Goal: Task Accomplishment & Management: Complete application form

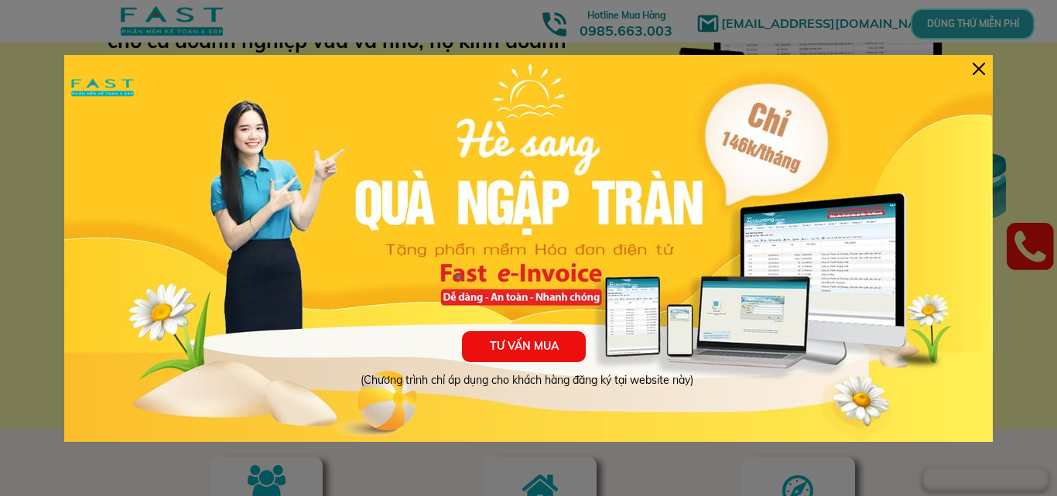
click at [973, 67] on div at bounding box center [979, 69] width 12 height 12
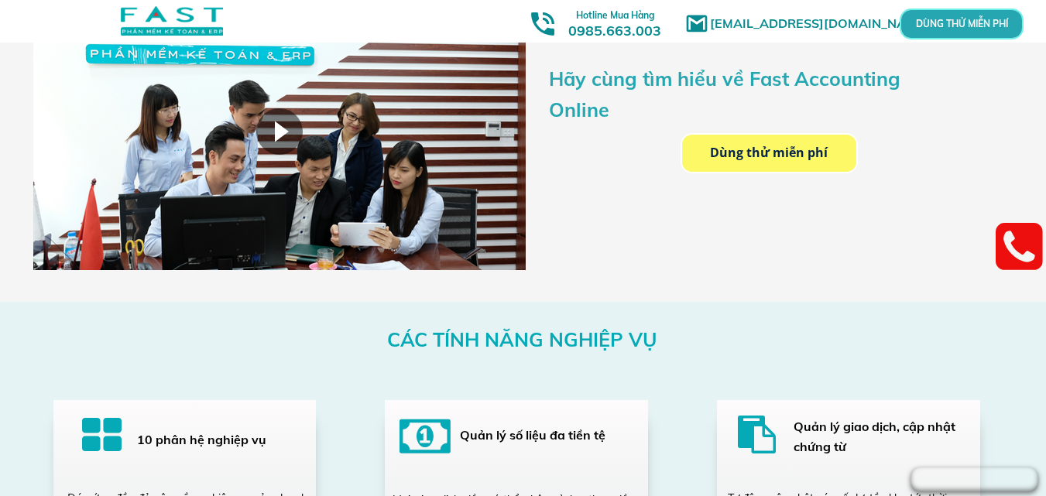
scroll to position [2392, 0]
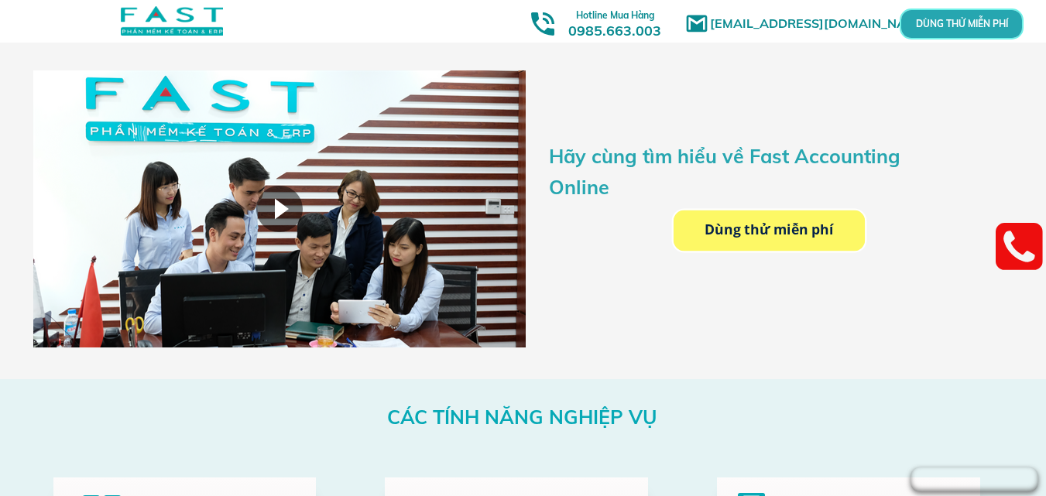
click at [770, 234] on p "Dùng thử miễn phí" at bounding box center [768, 230] width 191 height 41
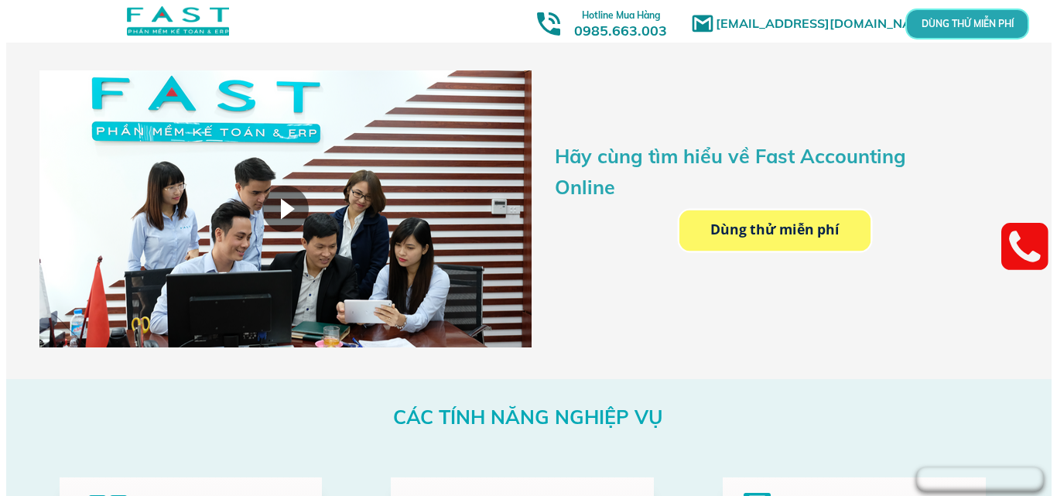
scroll to position [0, 0]
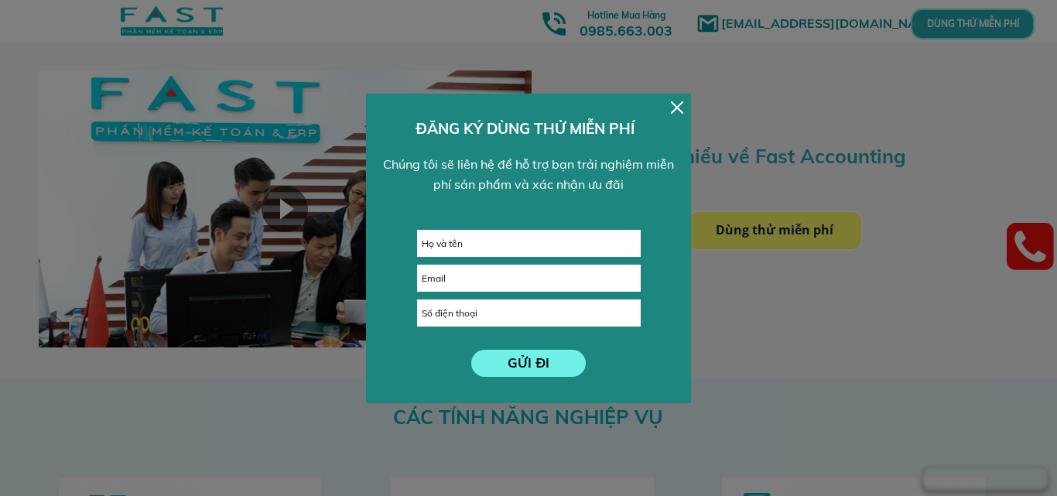
click at [674, 111] on div at bounding box center [677, 107] width 12 height 12
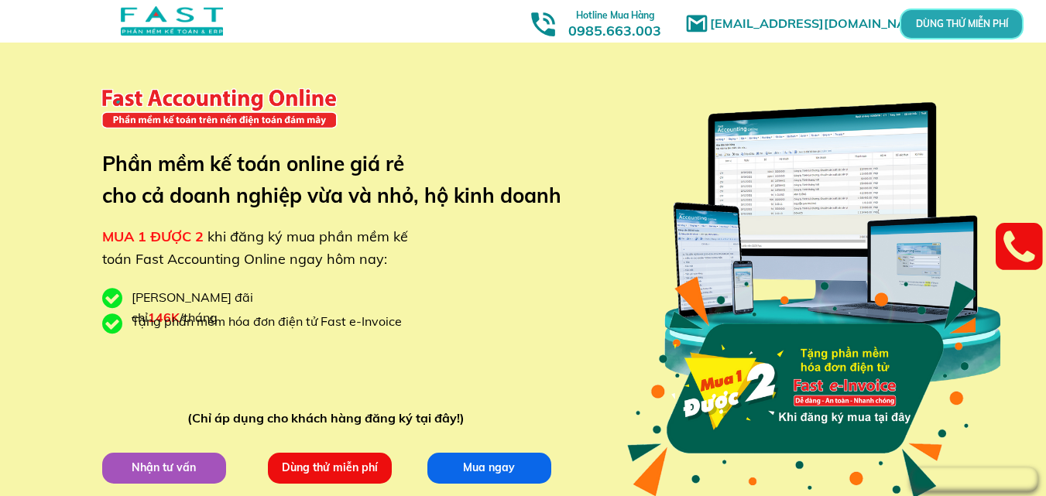
click at [175, 466] on p "Nhận tư vấn" at bounding box center [163, 467] width 124 height 31
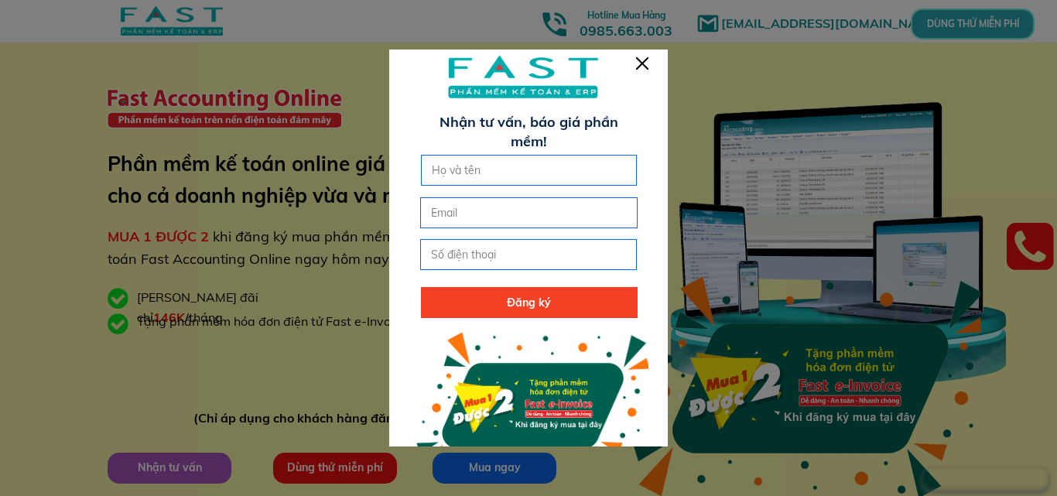
click at [498, 173] on input "text" at bounding box center [529, 170] width 203 height 29
type input "T"
type input "[PERSON_NAME]"
click at [518, 260] on input "tel" at bounding box center [528, 254] width 203 height 29
type input "0984236369"
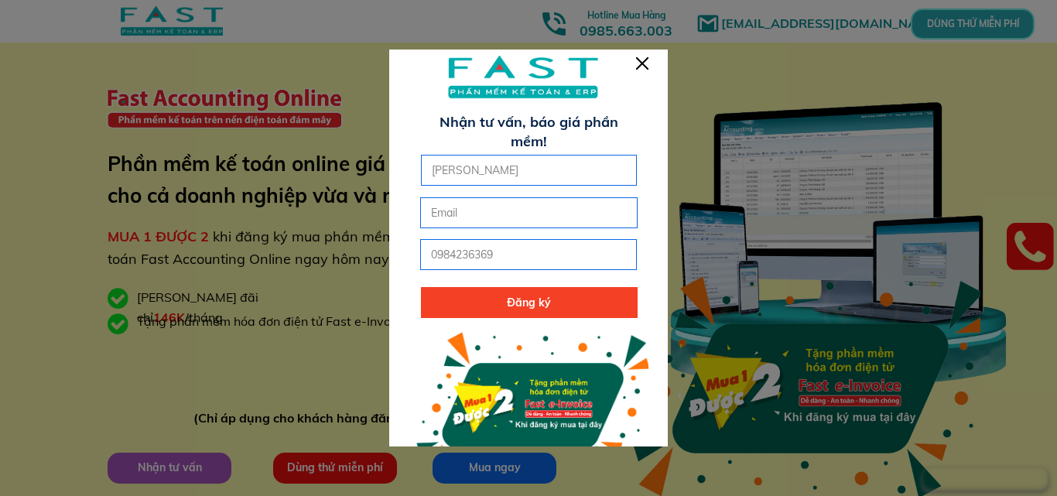
click at [491, 296] on p "Đăng ký" at bounding box center [529, 302] width 217 height 31
type input "[EMAIL_ADDRESS][DOMAIN_NAME]"
click at [522, 303] on p "Đăng ký" at bounding box center [529, 302] width 217 height 31
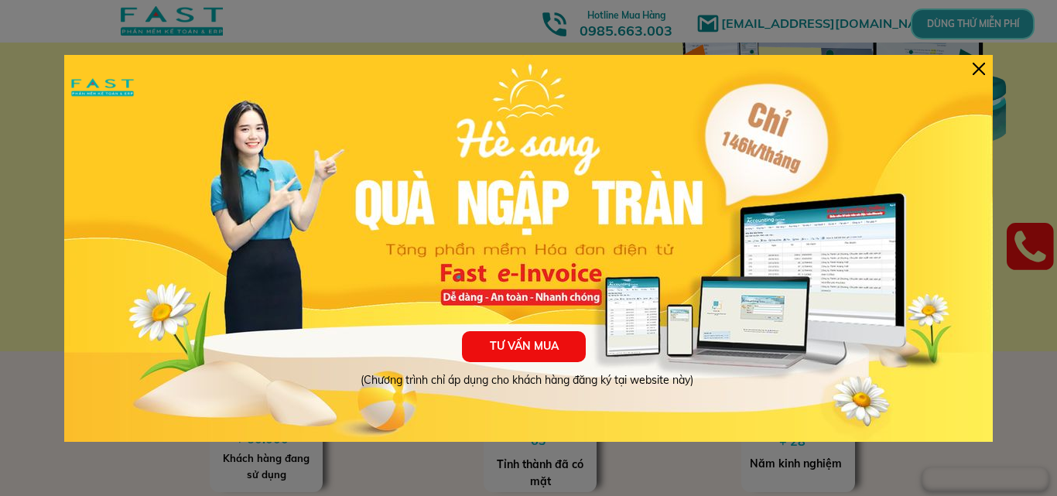
click at [974, 66] on div at bounding box center [979, 69] width 12 height 12
